Goal: Task Accomplishment & Management: Manage account settings

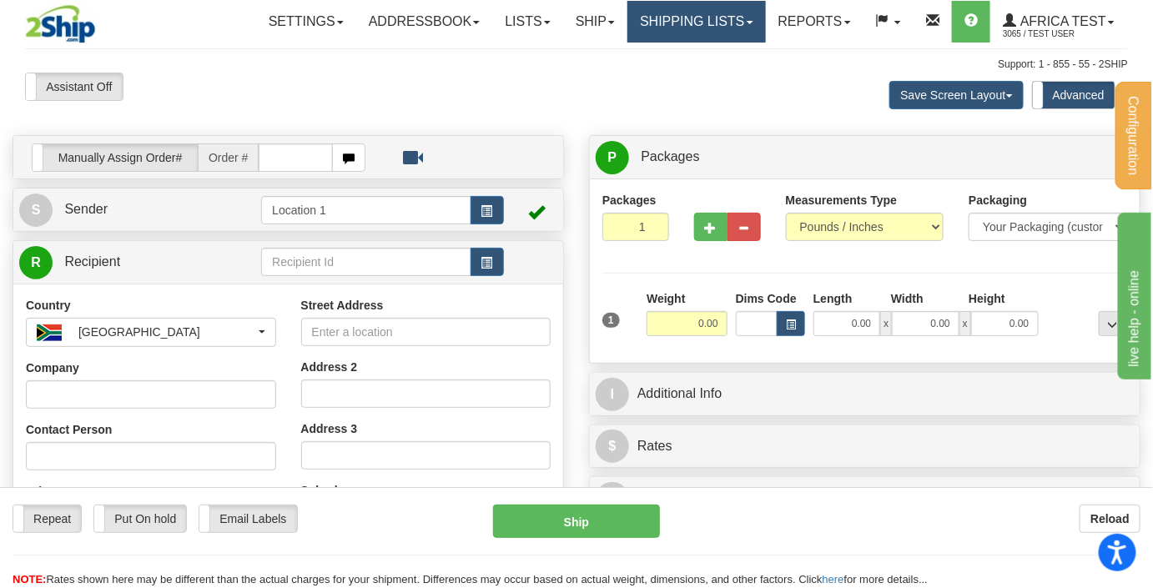
click at [708, 17] on link "Shipping lists" at bounding box center [696, 22] width 138 height 42
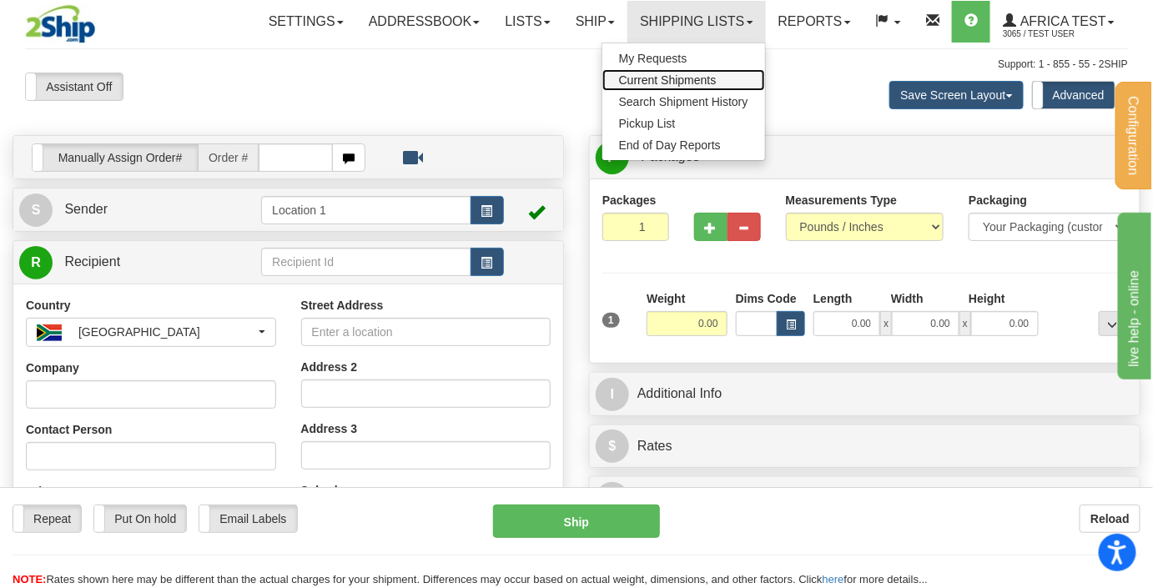
click at [680, 78] on span "Current Shipments" at bounding box center [668, 79] width 98 height 13
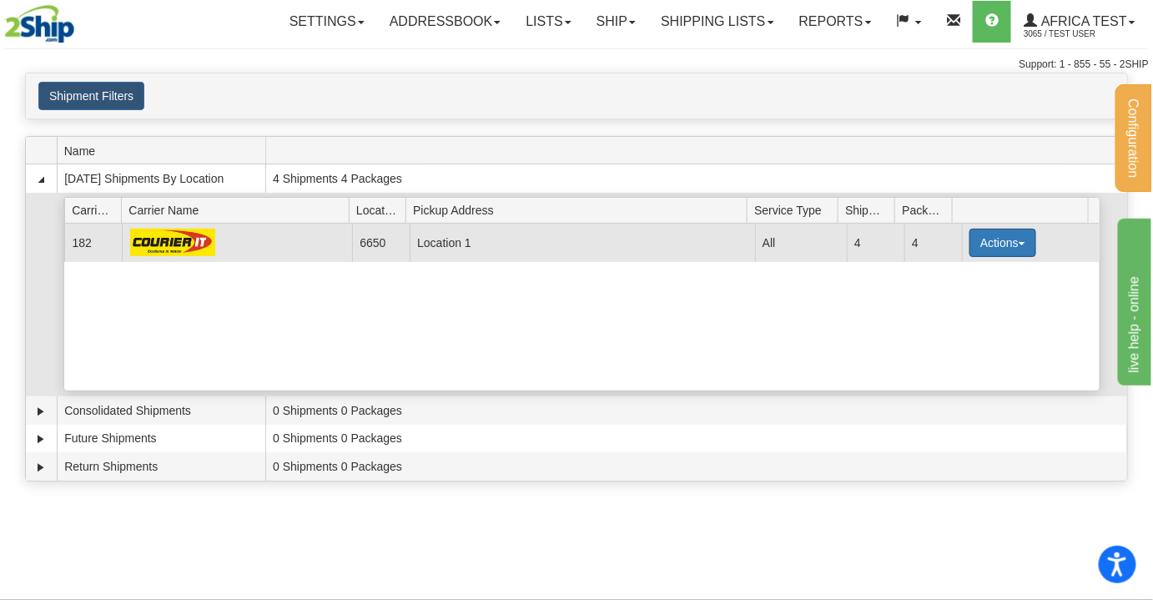
click at [985, 239] on button "Actions" at bounding box center [1003, 243] width 67 height 28
click at [955, 271] on span "Details" at bounding box center [941, 274] width 45 height 12
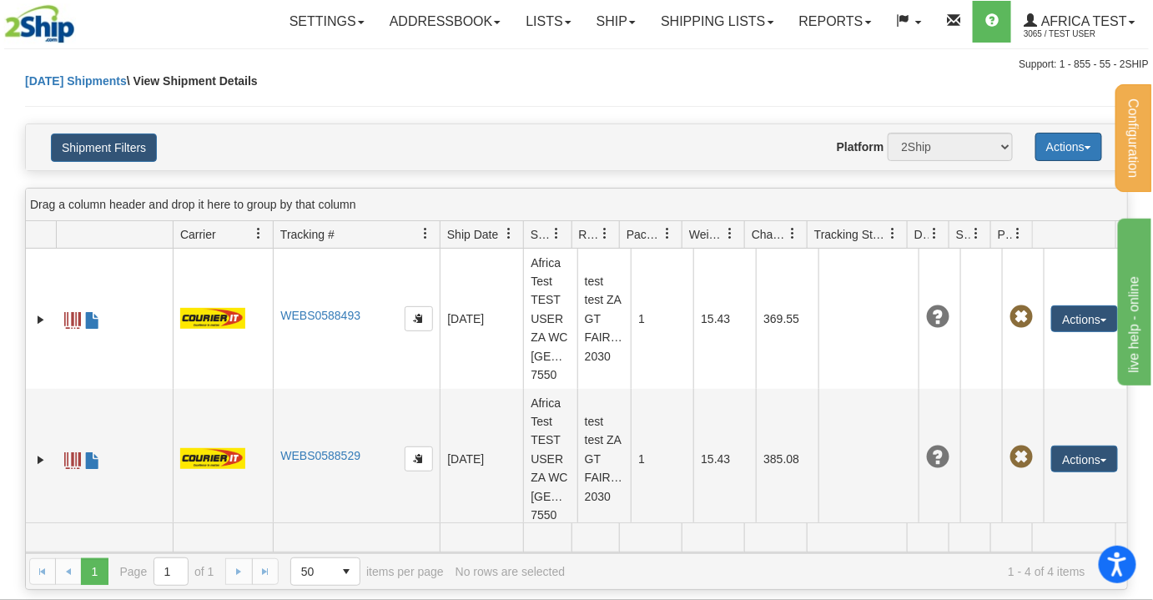
click at [1081, 140] on button "Actions" at bounding box center [1068, 147] width 67 height 28
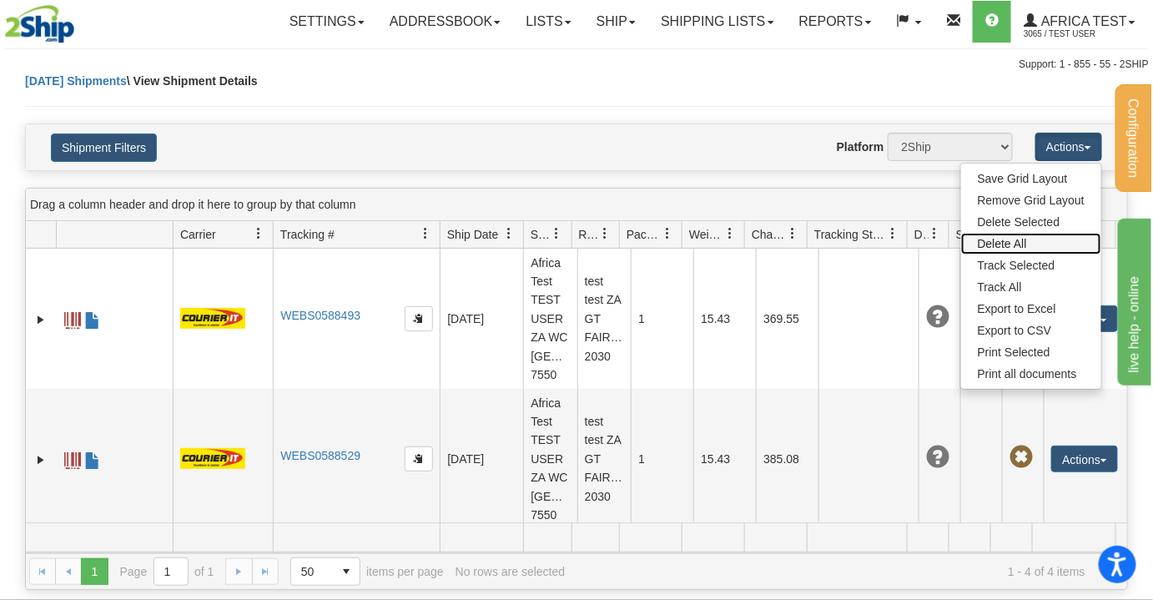
click at [999, 244] on link "Delete All" at bounding box center [1031, 244] width 140 height 22
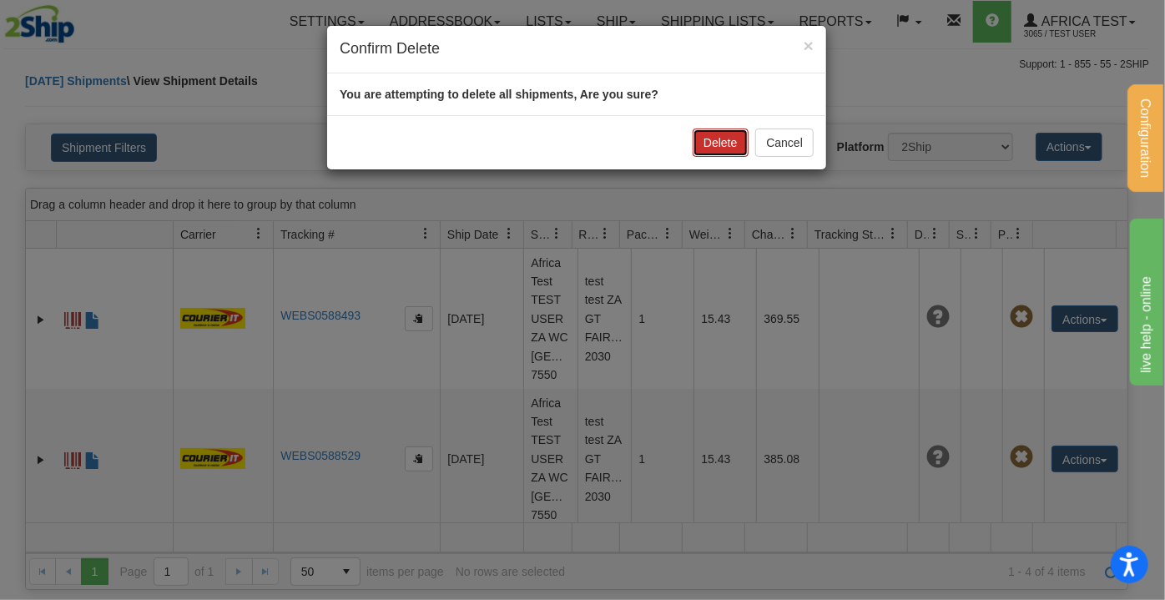
click at [708, 149] on button "Delete" at bounding box center [720, 142] width 55 height 28
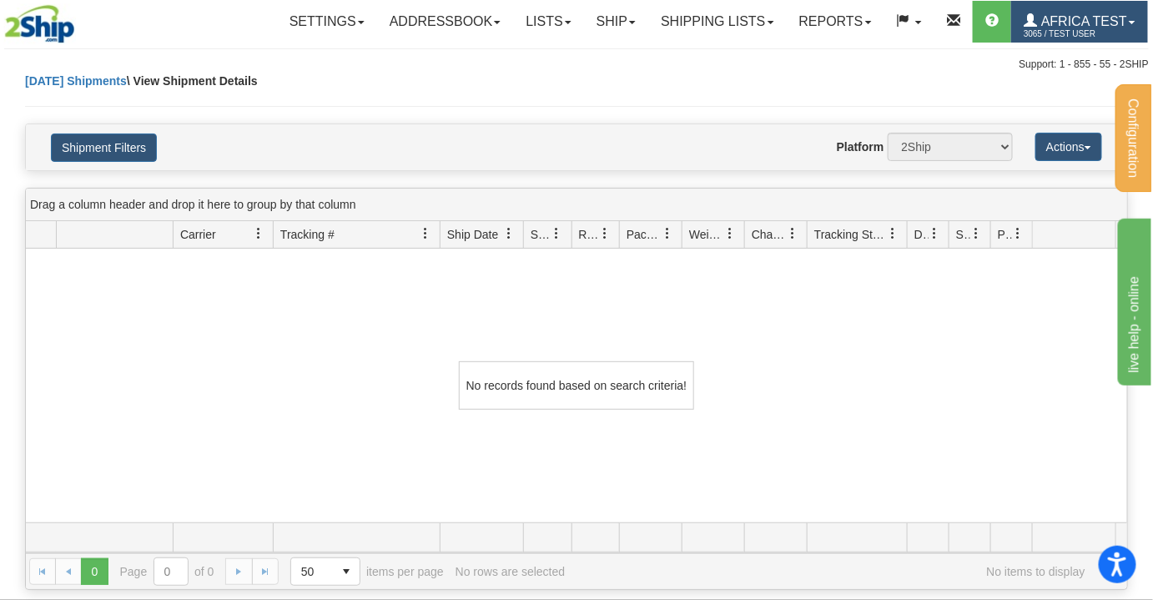
click at [1096, 22] on span "Africa Test" at bounding box center [1082, 21] width 90 height 14
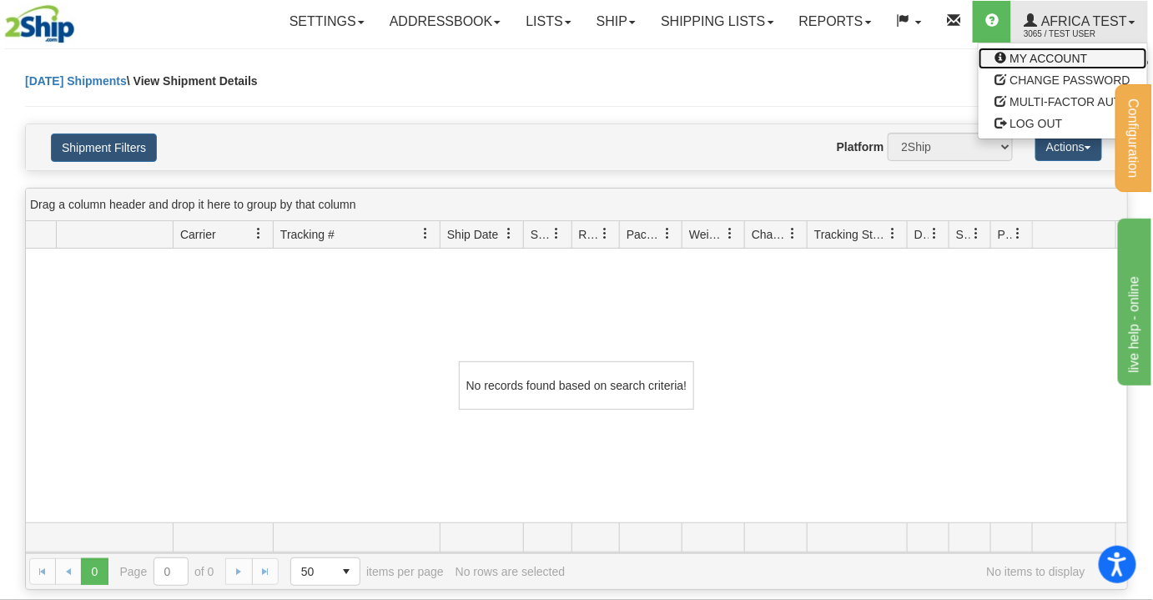
click at [1025, 62] on span "MY ACCOUNT" at bounding box center [1049, 58] width 78 height 13
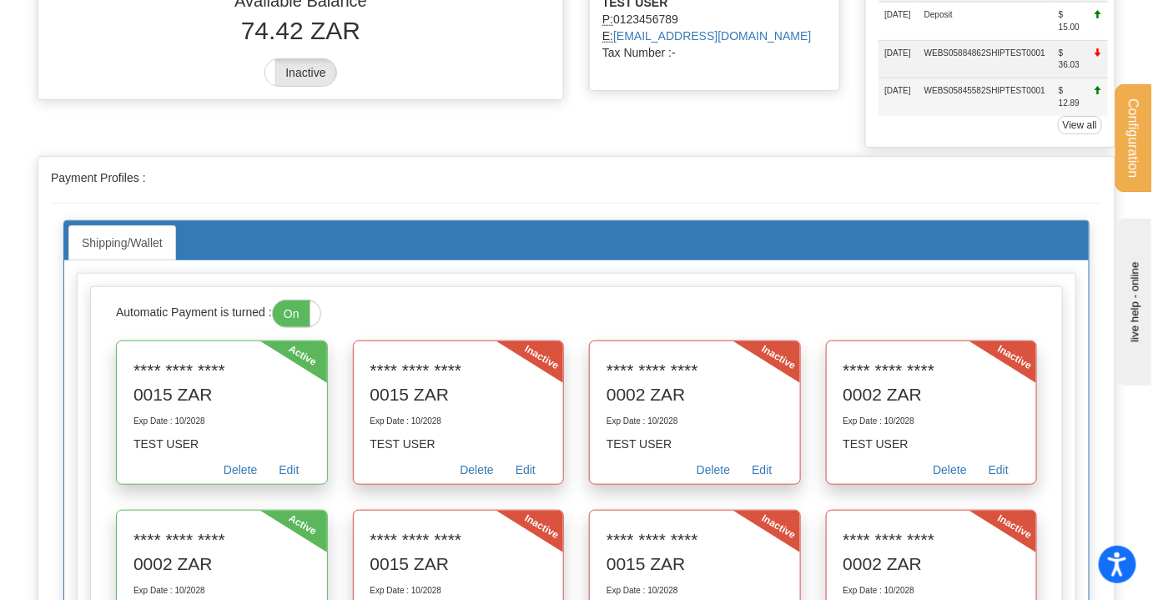
scroll to position [227, 0]
